Goal: Find specific page/section: Find specific page/section

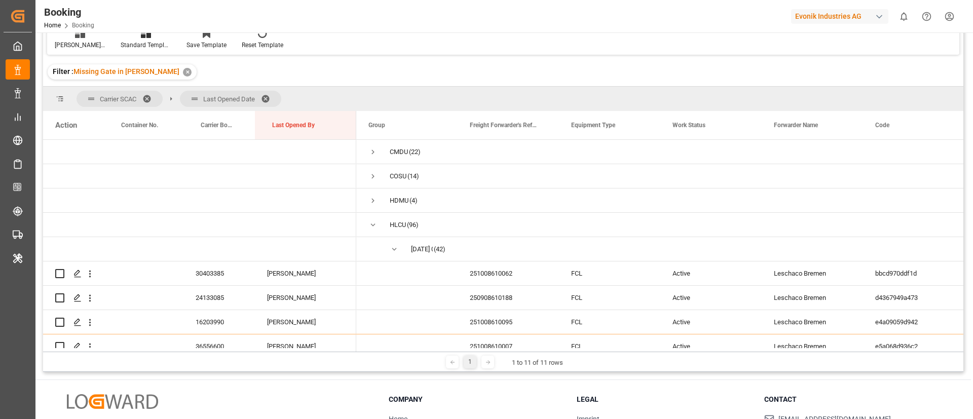
scroll to position [188, 0]
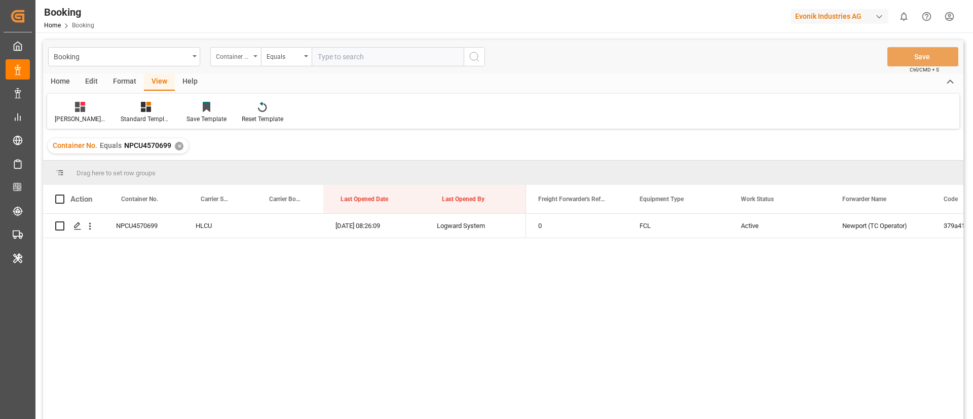
click at [237, 55] on div "Container No." at bounding box center [233, 56] width 34 height 12
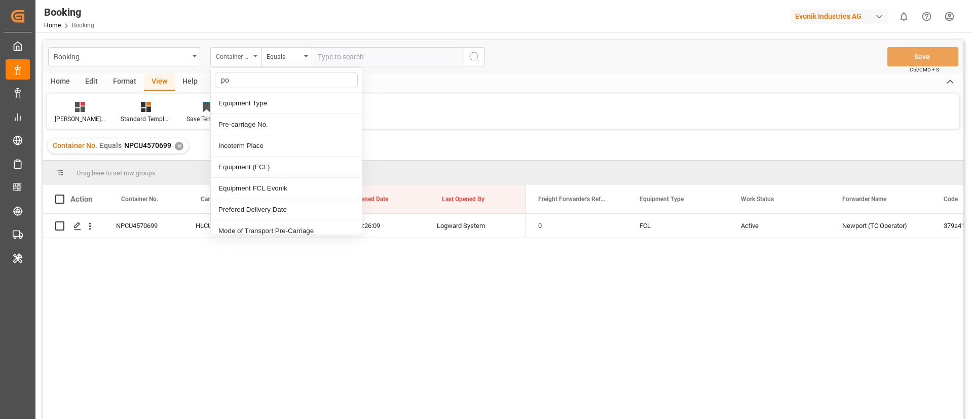
type input "pod"
click at [262, 99] on div "POD Name" at bounding box center [286, 103] width 151 height 21
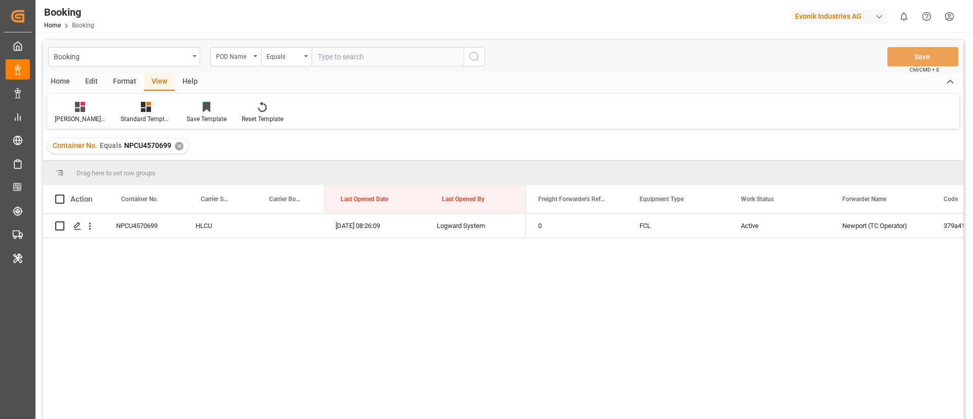
click at [321, 62] on input "text" at bounding box center [388, 56] width 152 height 19
paste input "Algeciras"
type input "Algeciras"
click at [478, 53] on icon "search button" at bounding box center [474, 57] width 12 height 12
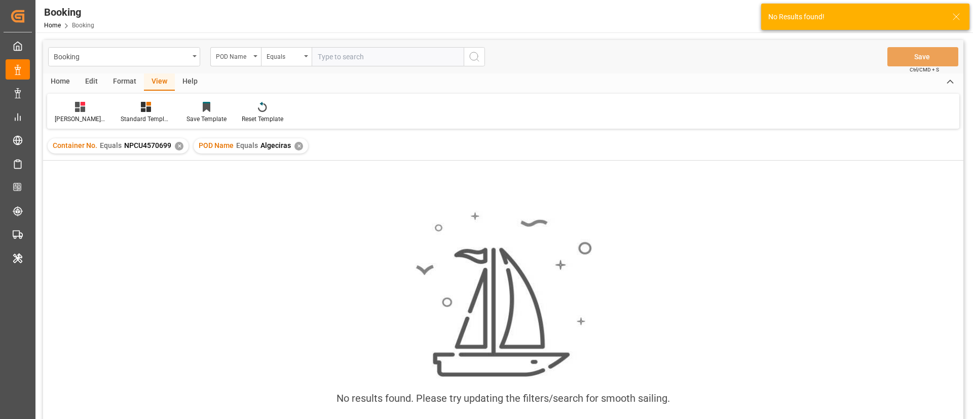
click at [175, 146] on div "✕" at bounding box center [179, 146] width 9 height 9
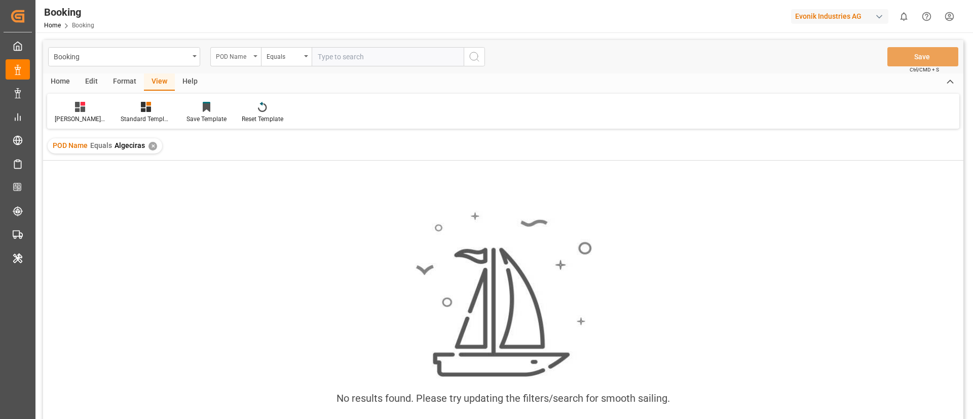
click at [228, 52] on div "POD Name" at bounding box center [233, 56] width 34 height 12
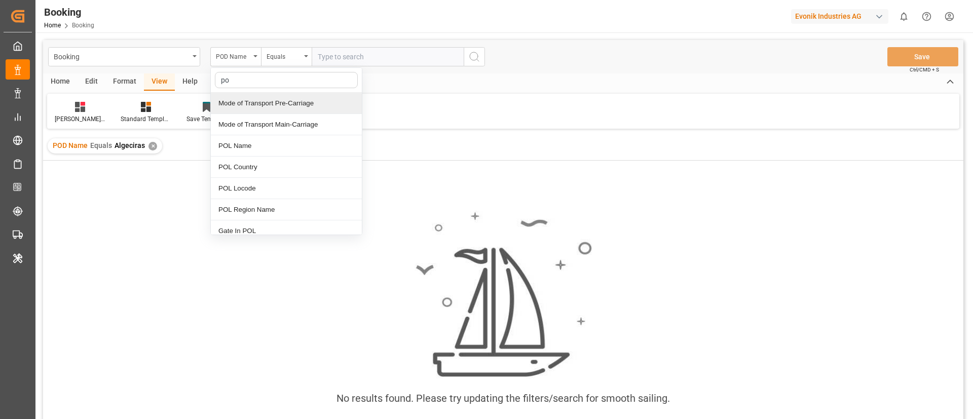
type input "pod"
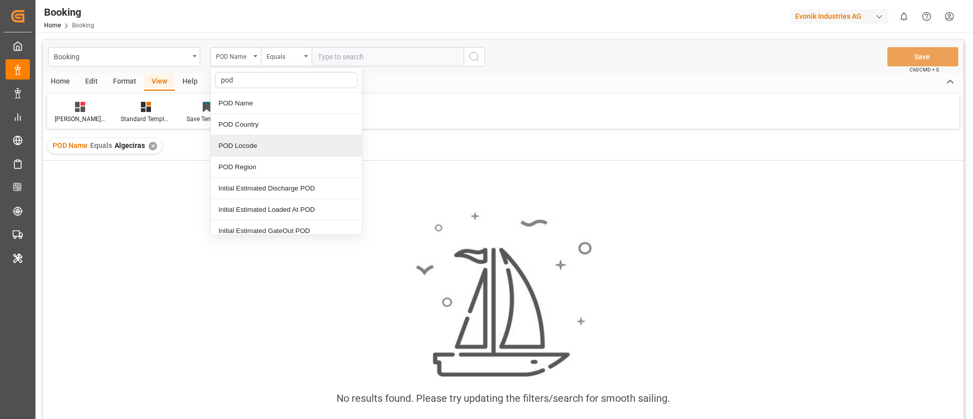
click at [270, 138] on div "POD Locode" at bounding box center [286, 145] width 151 height 21
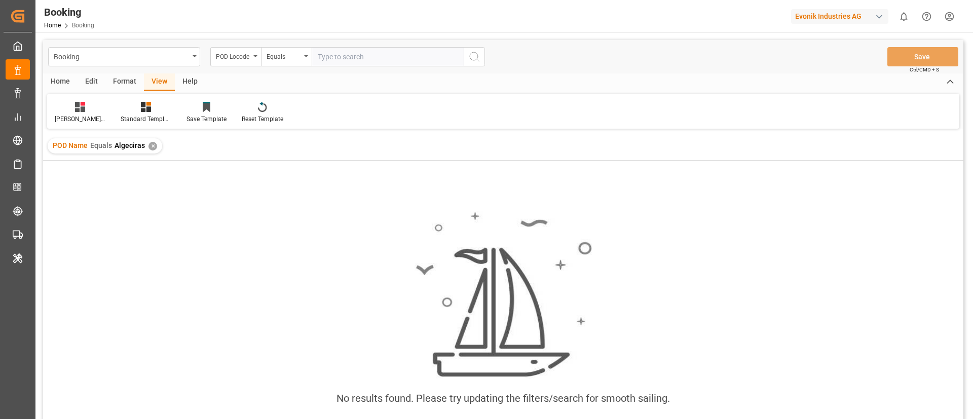
click at [346, 58] on input "text" at bounding box center [388, 56] width 152 height 19
paste input "ESALG"
type input "ESALG"
click at [479, 52] on icon "search button" at bounding box center [474, 57] width 12 height 12
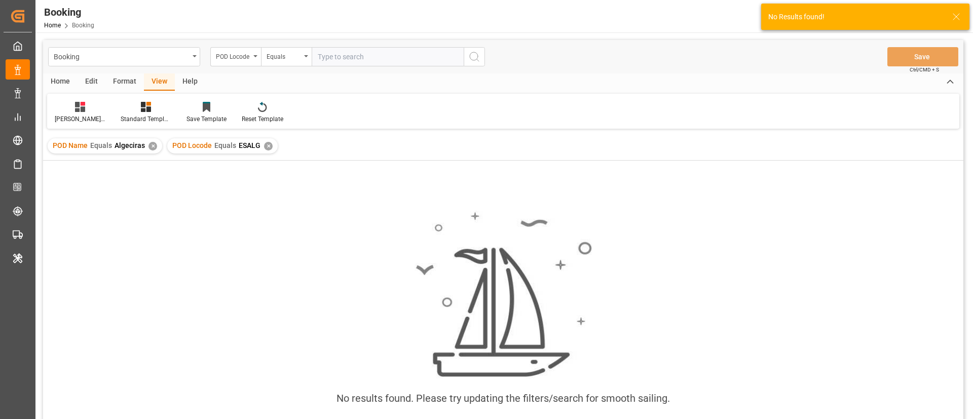
click at [151, 146] on div "✕" at bounding box center [153, 146] width 9 height 9
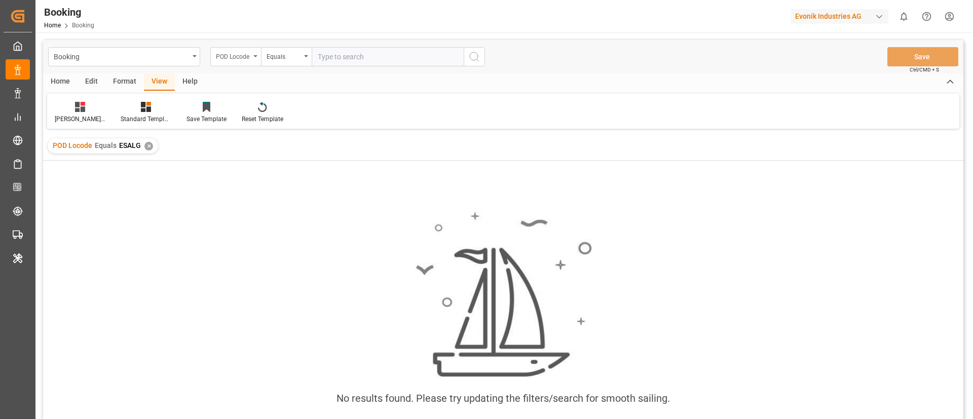
click at [234, 55] on div "POD Locode" at bounding box center [233, 56] width 34 height 12
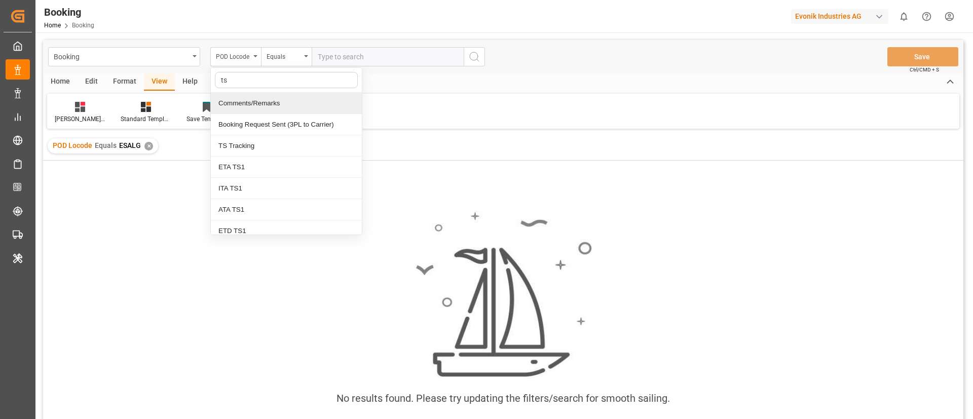
type input "ts"
click at [407, 108] on div "Vishmita M Standard Templates Save Template Reset Template" at bounding box center [503, 111] width 913 height 35
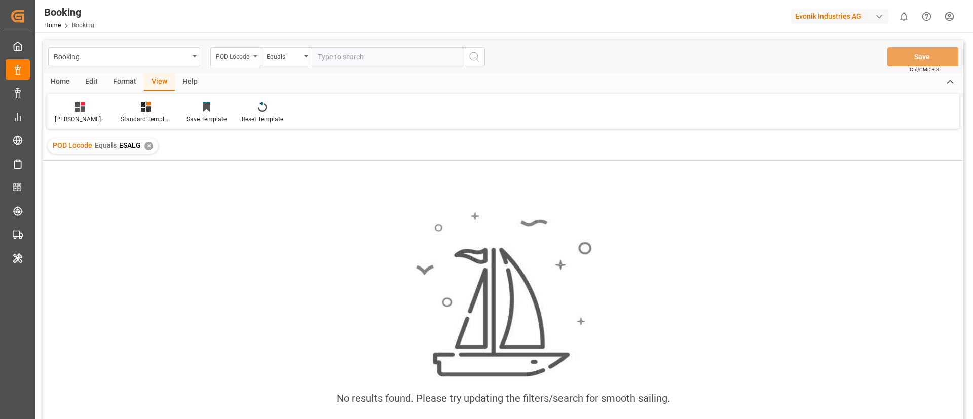
click at [240, 62] on div "POD Locode" at bounding box center [235, 56] width 51 height 19
type input "p"
type input "T"
